Goal: Use online tool/utility: Utilize a website feature to perform a specific function

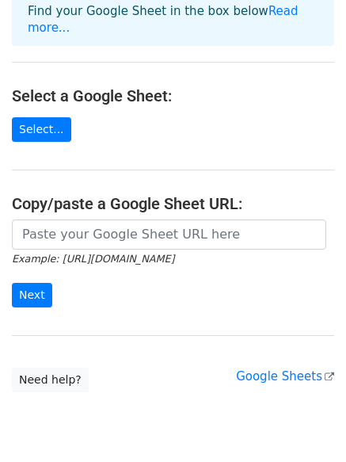
scroll to position [173, 0]
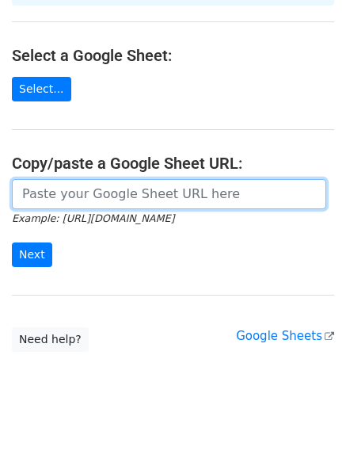
click at [152, 179] on input "url" at bounding box center [169, 194] width 314 height 30
paste input "[URL][DOMAIN_NAME]"
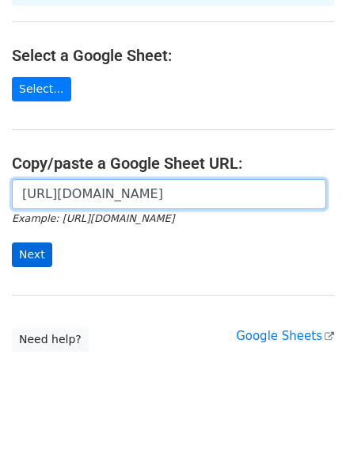
type input "[URL][DOMAIN_NAME]"
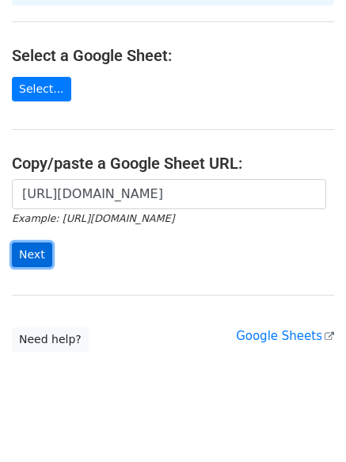
click at [39, 242] on input "Next" at bounding box center [32, 254] width 40 height 25
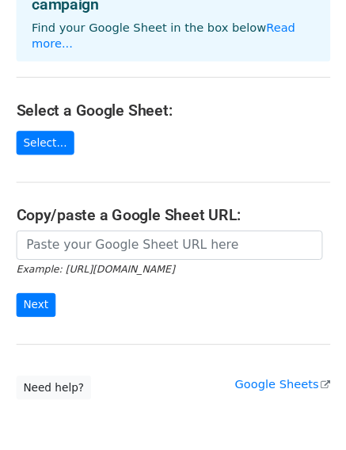
scroll to position [167, 0]
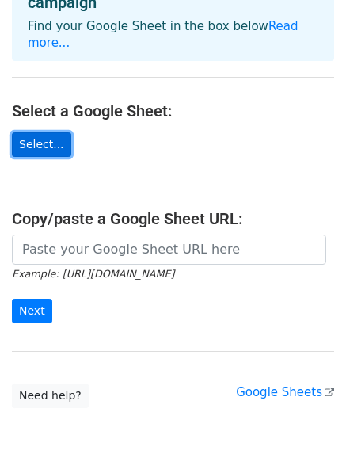
click at [58, 132] on link "Select..." at bounding box center [41, 144] width 59 height 25
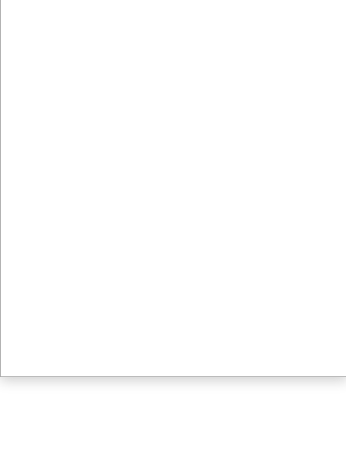
scroll to position [235, 0]
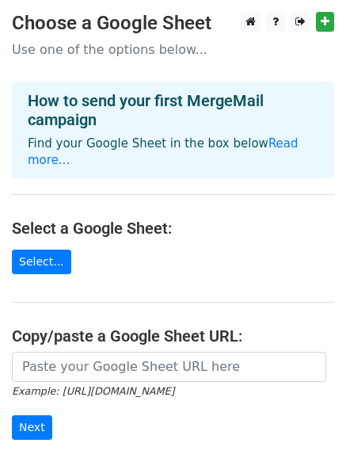
click at [312, 197] on main "Choose a Google Sheet Use one of the options below... How to send your first Me…" at bounding box center [173, 268] width 346 height 512
